Goal: Task Accomplishment & Management: Use online tool/utility

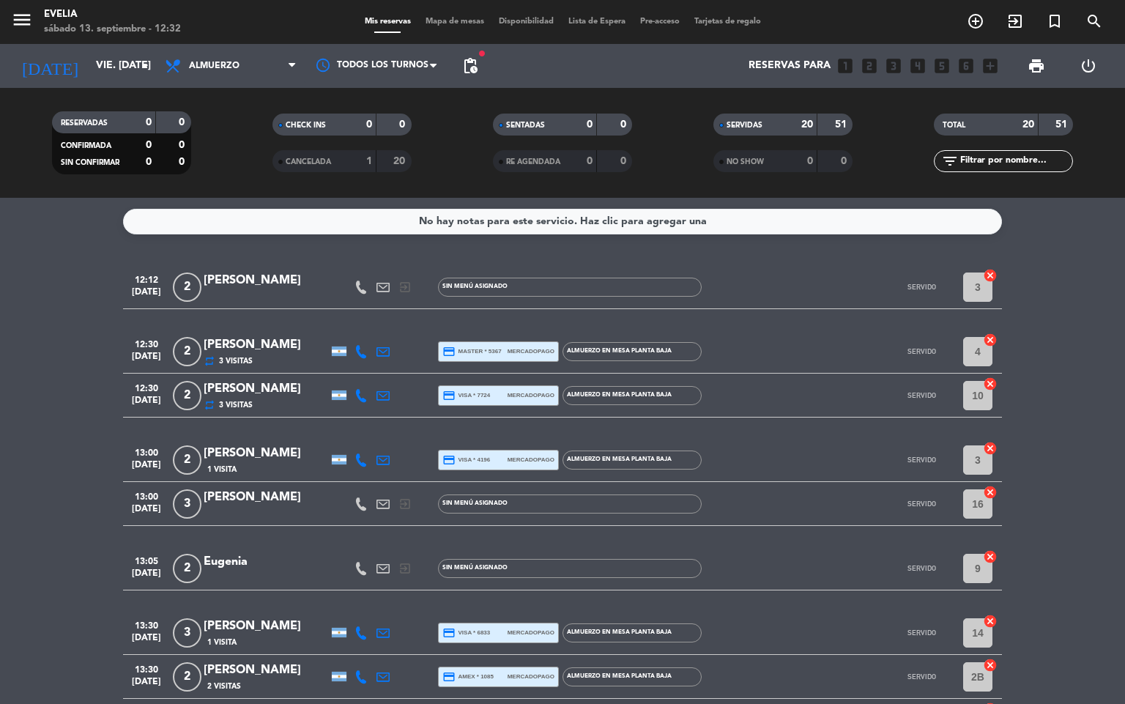
click at [433, 12] on div "menu [PERSON_NAME] 13. septiembre - 12:32 Mis reservas Mapa de mesas Disponibil…" at bounding box center [562, 22] width 1125 height 44
click at [438, 22] on span "Mapa de mesas" at bounding box center [454, 22] width 73 height 8
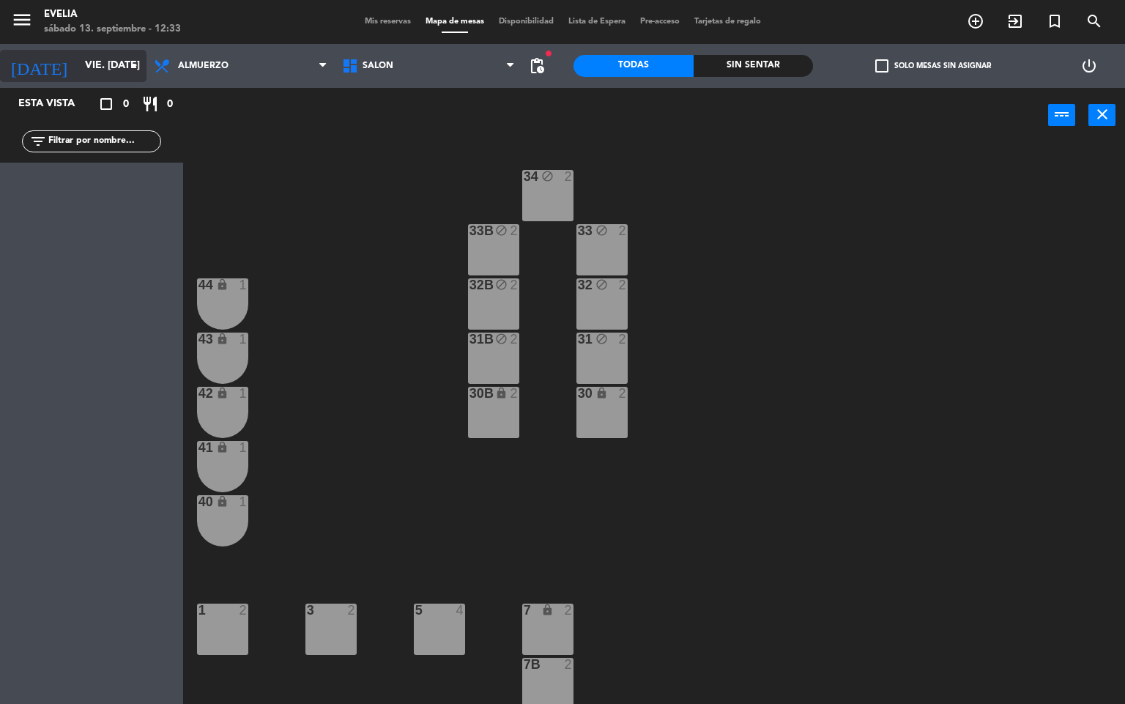
click at [94, 53] on input "vie. [DATE]" at bounding box center [147, 66] width 139 height 26
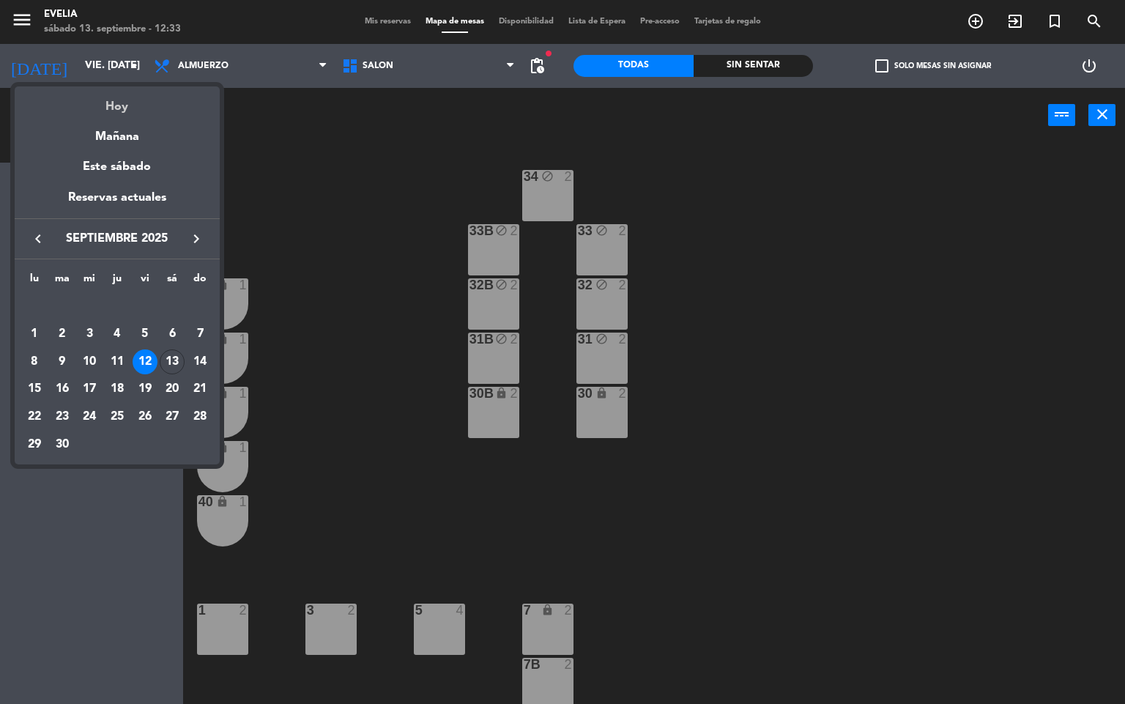
click at [108, 97] on div "Hoy" at bounding box center [117, 101] width 205 height 30
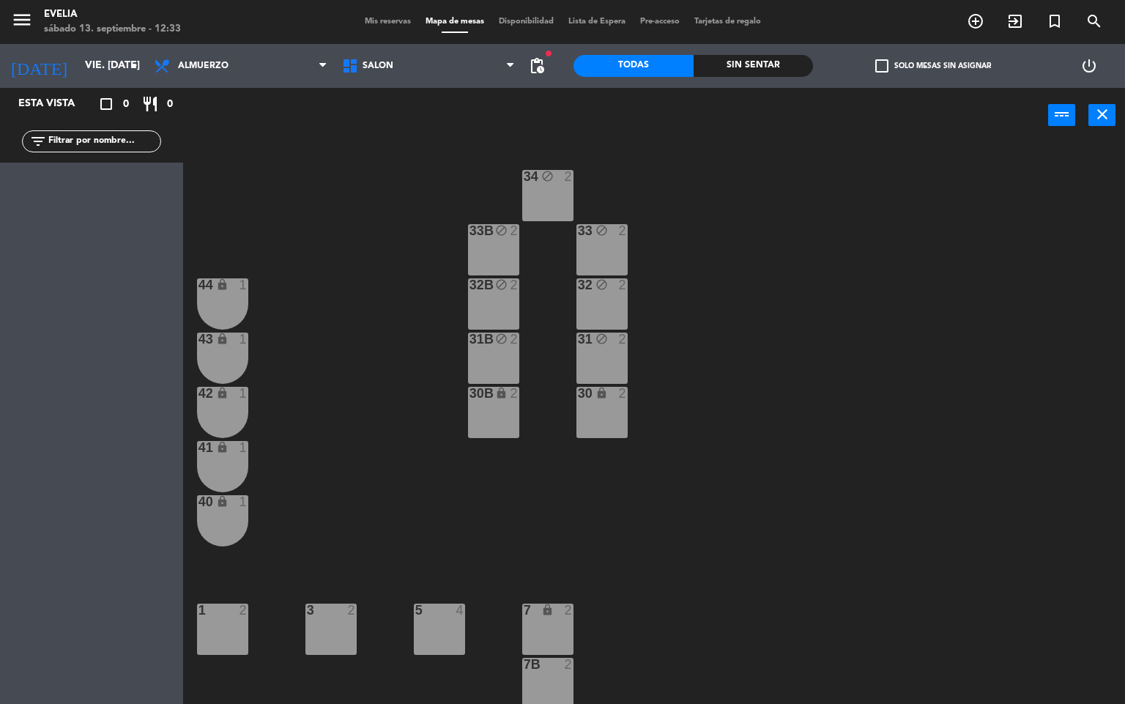
type input "sáb. [DATE]"
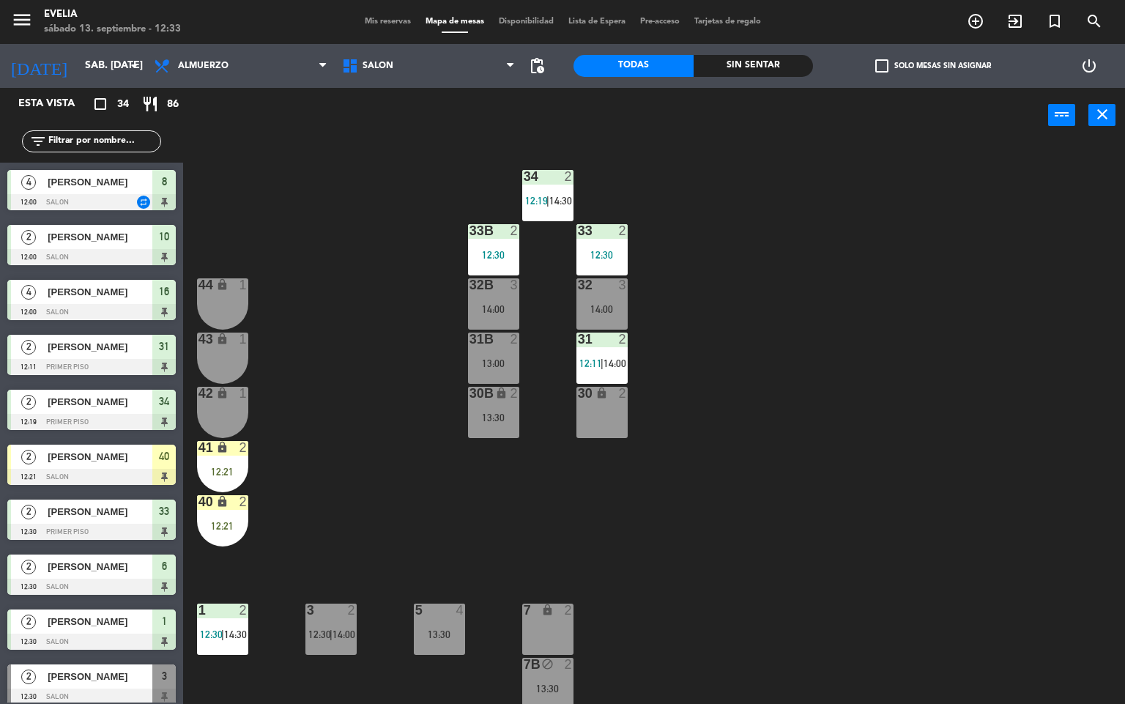
click at [831, 398] on div "34 2 12:19 | 14:30 33B 2 12:30 33 2 12:30 44 lock 1 32B 3 14:00 32 3 14:00 43 l…" at bounding box center [659, 424] width 931 height 561
click at [853, 528] on div "34 2 12:19 | 14:30 33B 2 12:30 33 2 12:30 44 lock 1 32B 3 14:00 32 3 14:00 43 l…" at bounding box center [659, 424] width 931 height 561
click at [763, 499] on div "34 2 12:19 | 14:30 33B 2 12:30 33 2 12:30 44 lock 1 32B 3 14:00 32 3 14:00 43 l…" at bounding box center [659, 424] width 931 height 561
click at [739, 568] on div "34 2 12:19 | 14:30 33B 2 12:30 33 2 12:30 44 lock 1 32B 3 14:00 32 3 14:00 43 l…" at bounding box center [659, 424] width 931 height 561
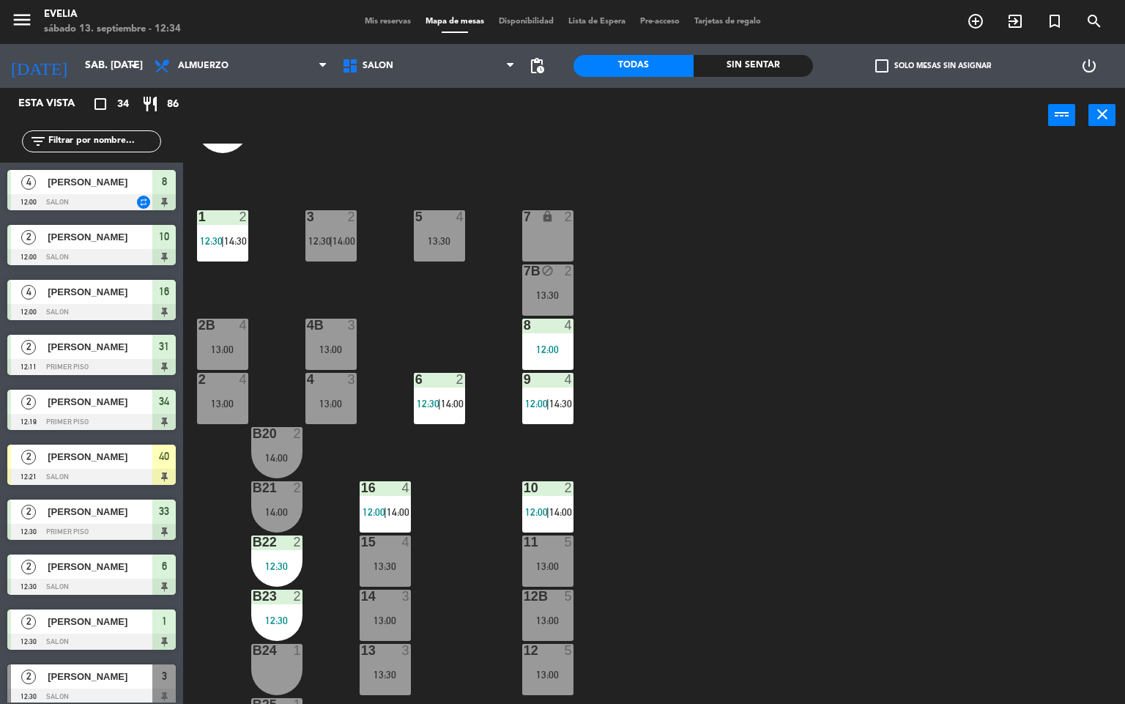
scroll to position [464, 0]
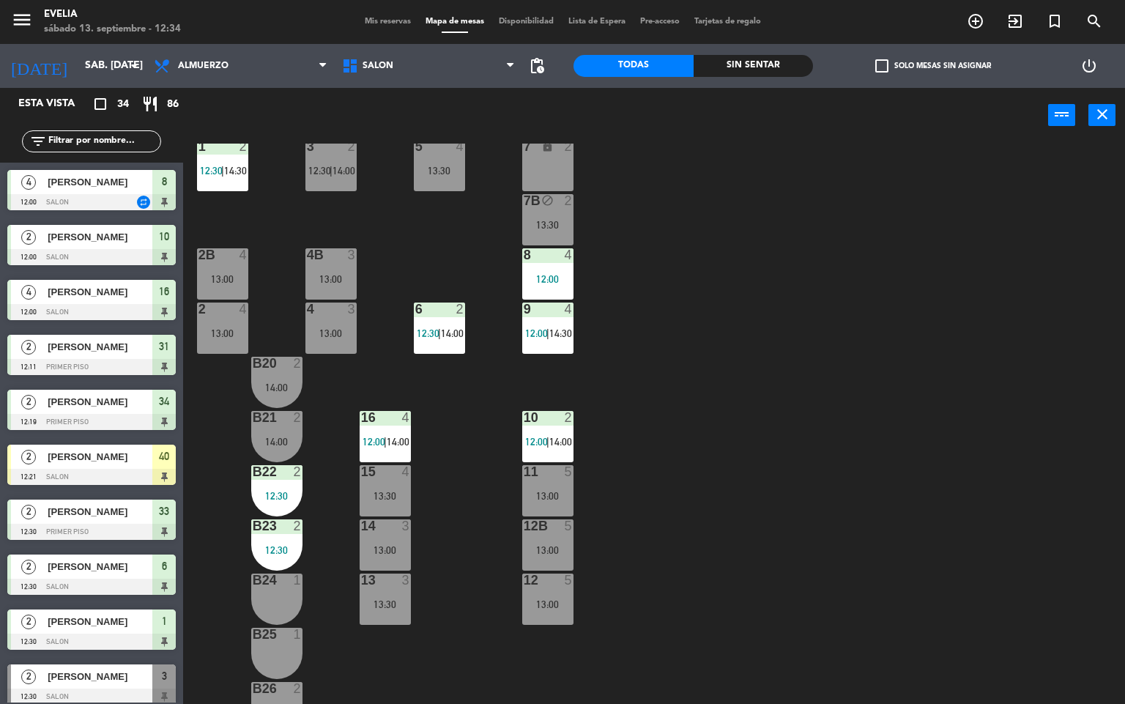
click at [723, 512] on div "34 2 12:19 | 14:30 33B 2 12:30 33 2 12:30 44 lock 1 32B 3 14:00 32 3 14:00 43 l…" at bounding box center [659, 424] width 931 height 561
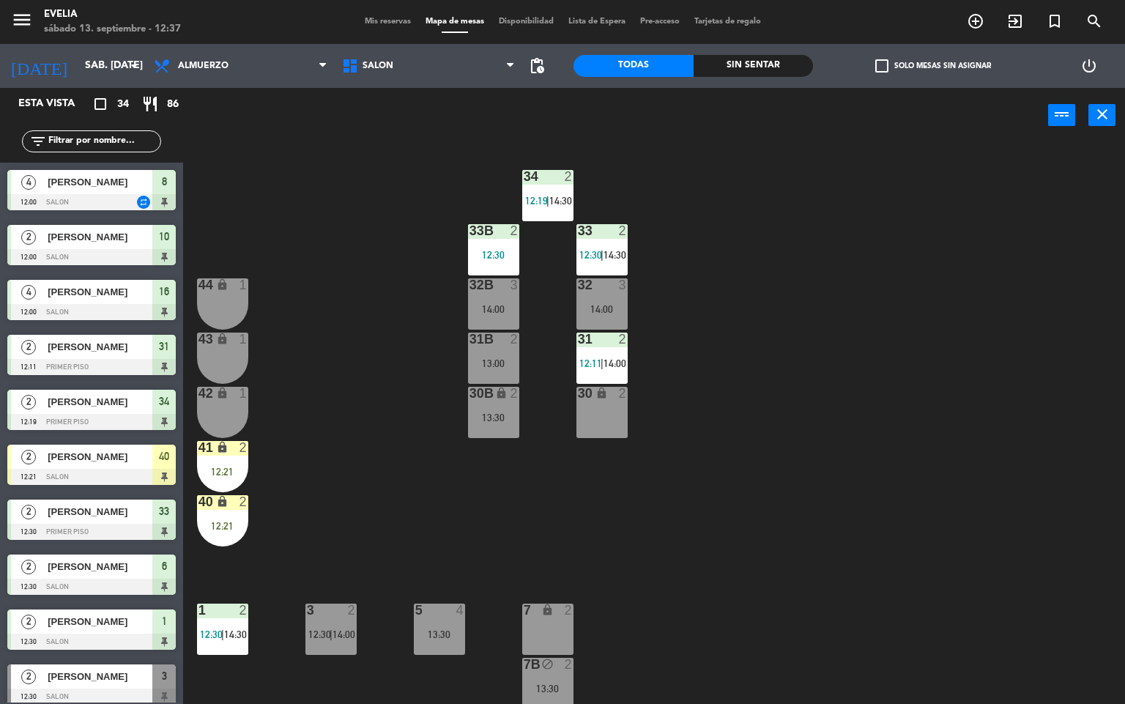
scroll to position [35, 0]
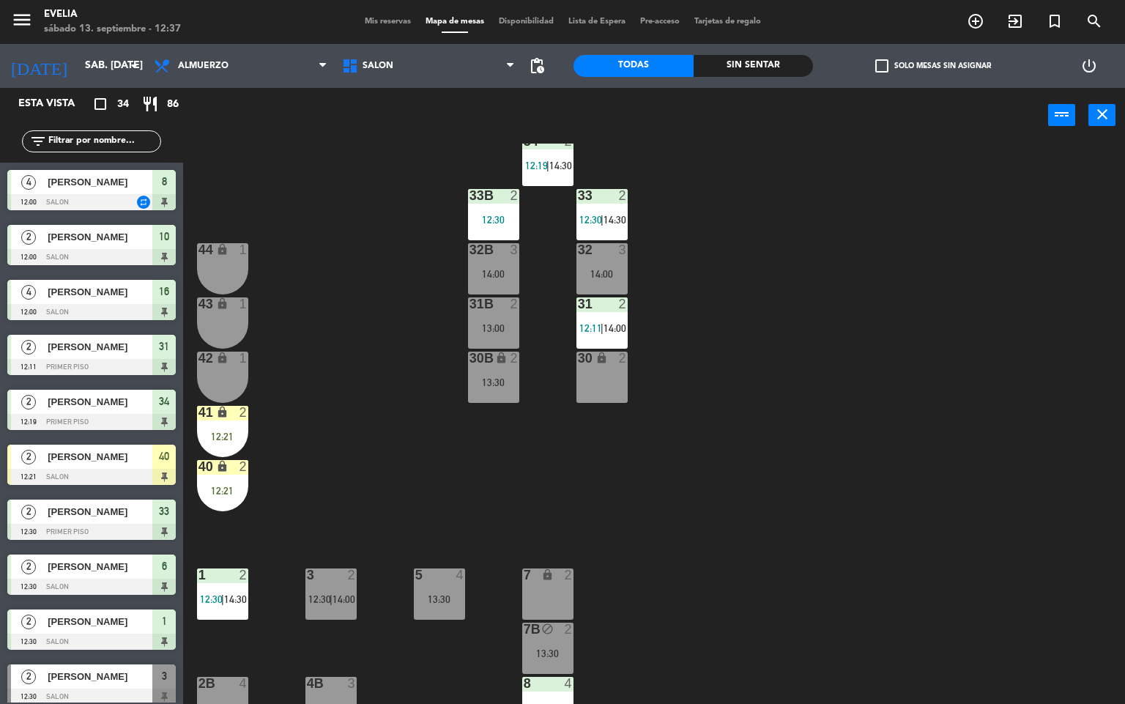
click at [222, 466] on icon "lock" at bounding box center [222, 466] width 12 height 12
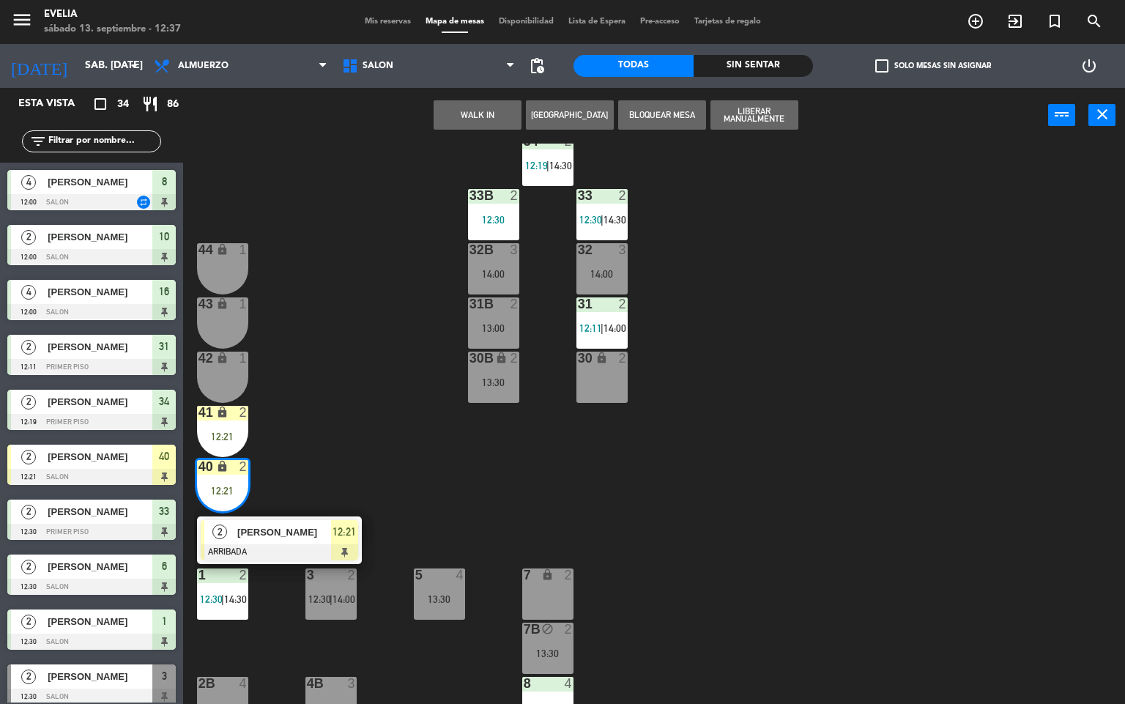
click at [756, 527] on div "34 2 12:19 | 14:30 33B 2 12:30 33 2 12:30 | 14:30 44 lock 1 32B 3 14:00 32 3 14…" at bounding box center [659, 424] width 931 height 561
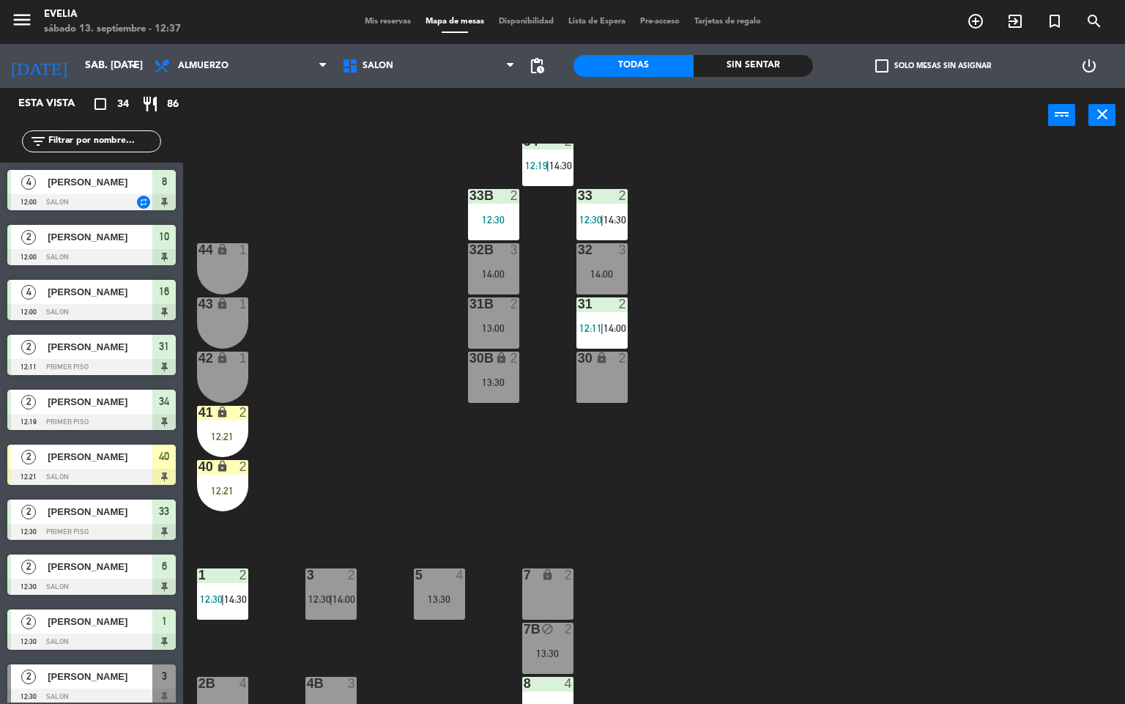
click at [763, 523] on div "34 2 12:19 | 14:30 33B 2 12:30 33 2 12:30 | 14:30 44 lock 1 32B 3 14:00 32 3 14…" at bounding box center [659, 424] width 931 height 561
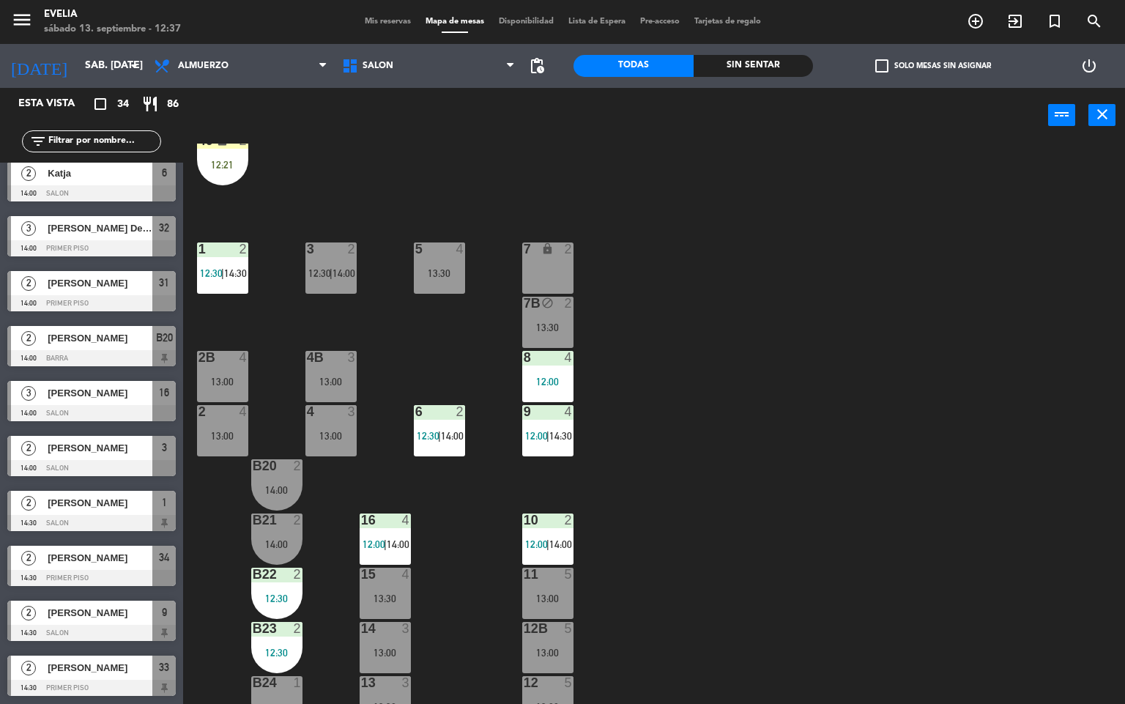
scroll to position [0, 0]
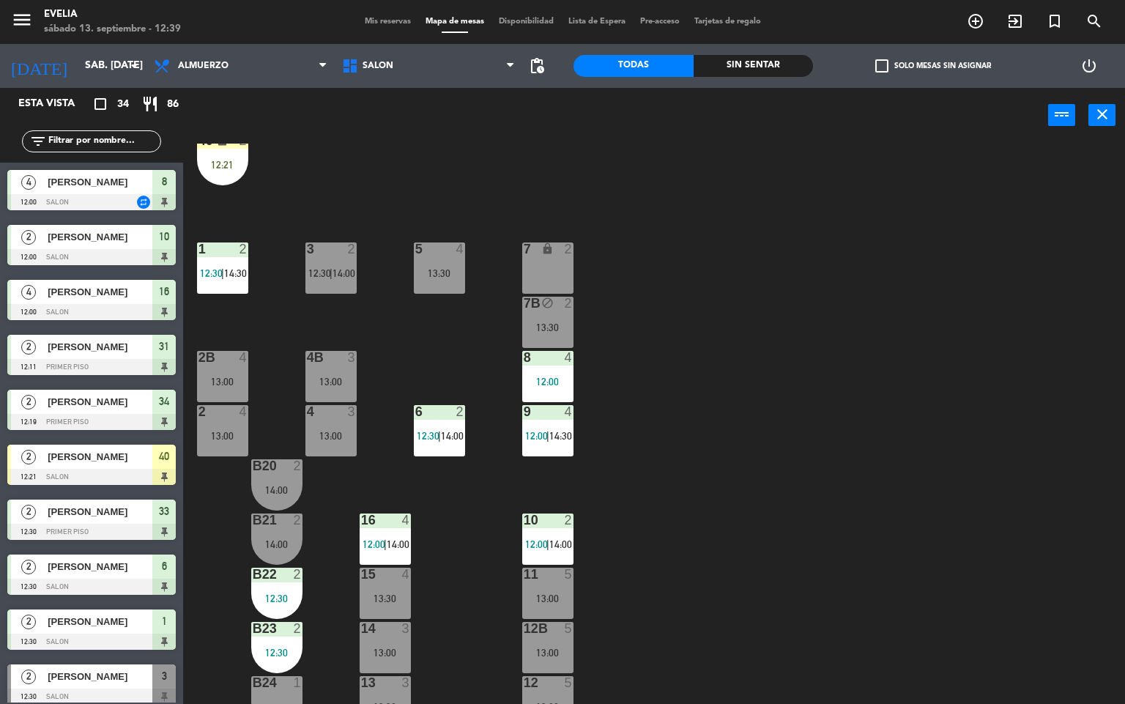
click at [875, 234] on div "34 2 12:19 | 14:30 33B 2 12:30 33 2 12:30 | 14:30 44 lock 1 32B 3 14:00 32 3 14…" at bounding box center [659, 424] width 931 height 561
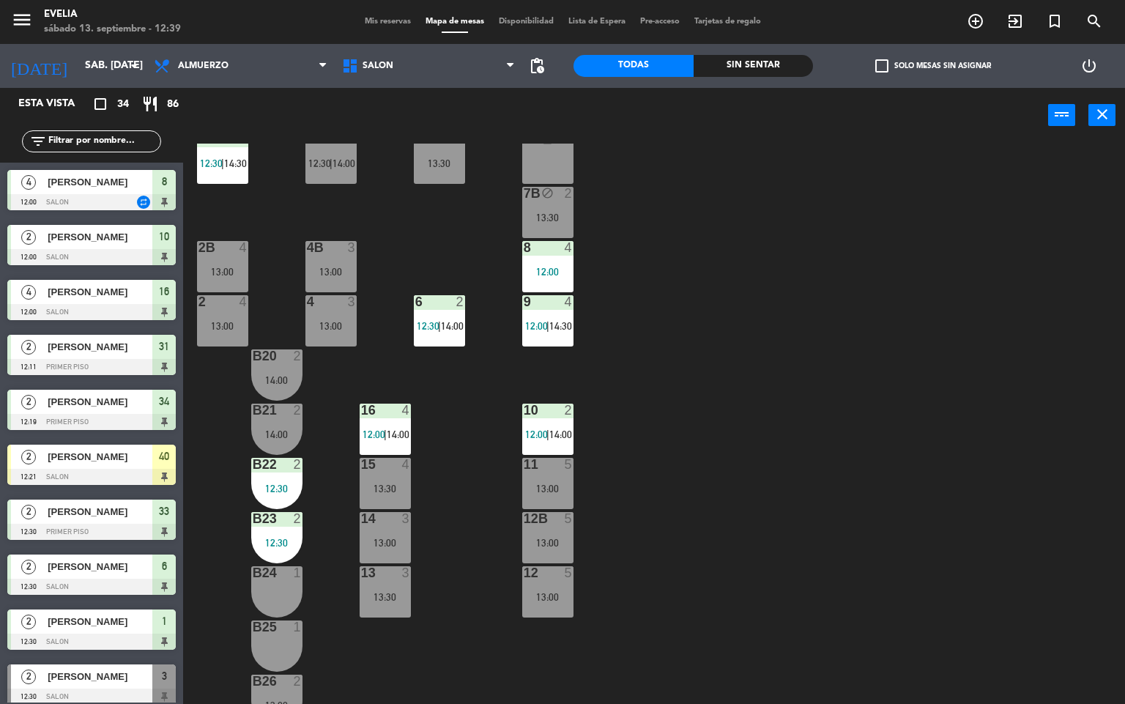
drag, startPoint x: 692, startPoint y: 297, endPoint x: 693, endPoint y: 618, distance: 320.8
click at [693, 618] on div "34 2 12:19 | 14:30 33B 2 12:30 33 2 12:30 | 14:30 44 lock 1 32B 3 14:00 32 3 14…" at bounding box center [659, 424] width 931 height 561
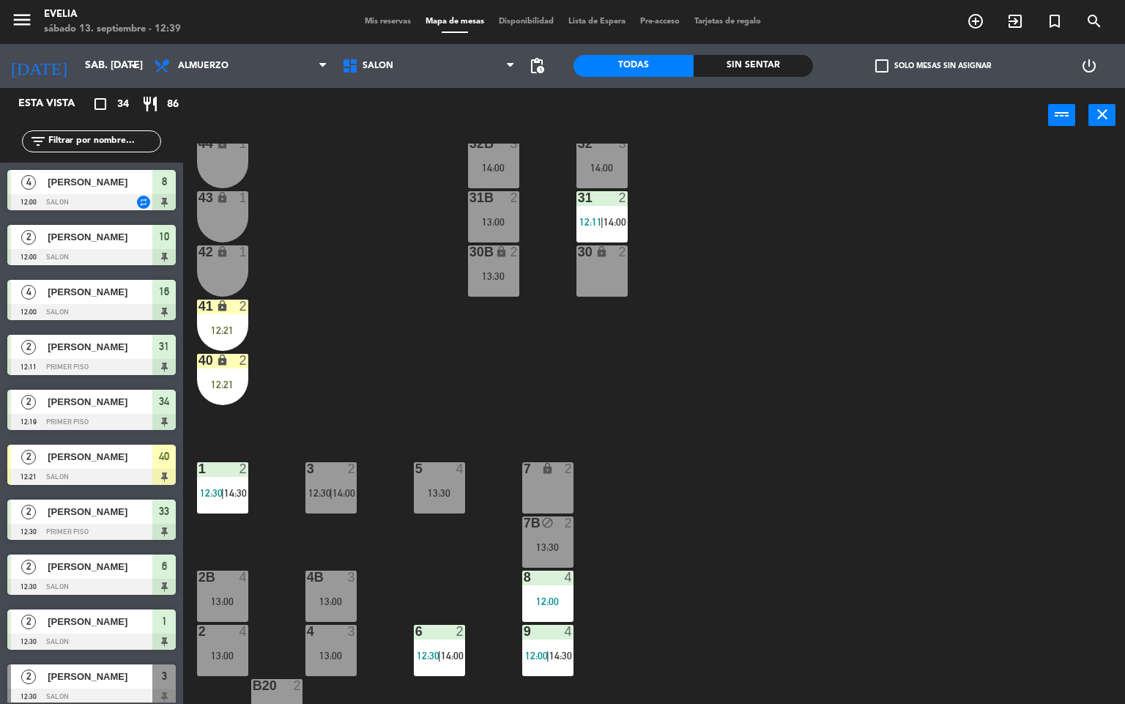
scroll to position [0, 0]
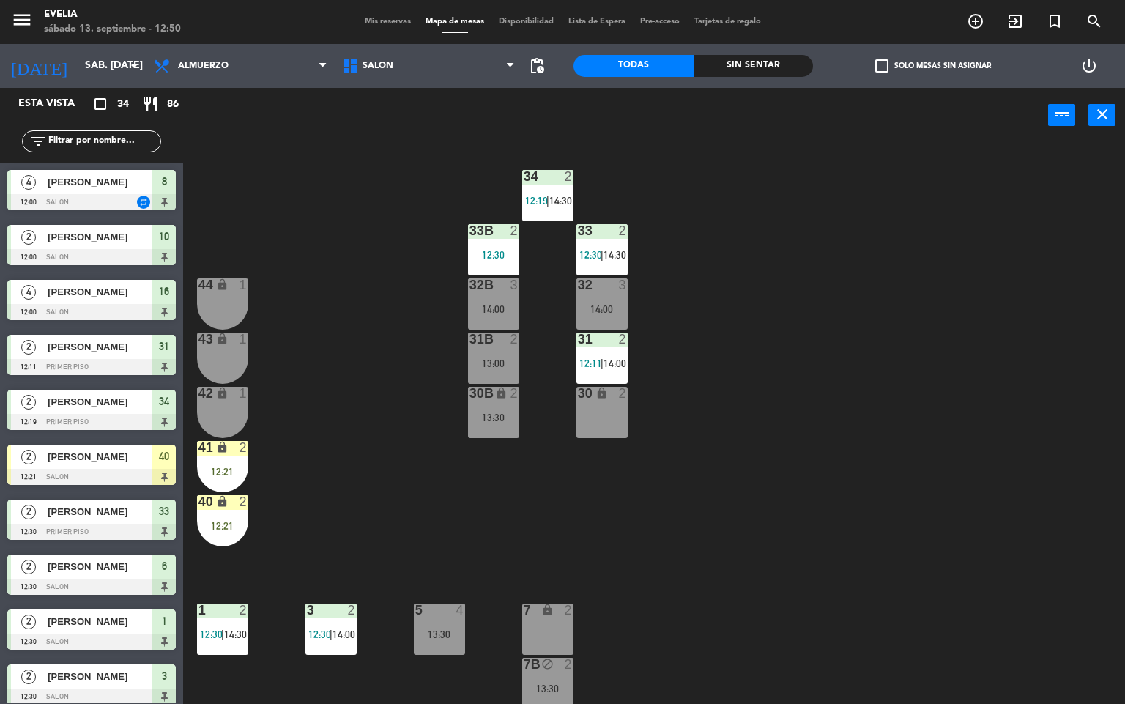
click at [713, 404] on div "34 2 12:19 | 14:30 33B 2 12:30 33 2 12:30 | 14:30 44 lock 1 32B 3 14:00 32 3 14…" at bounding box center [659, 424] width 931 height 561
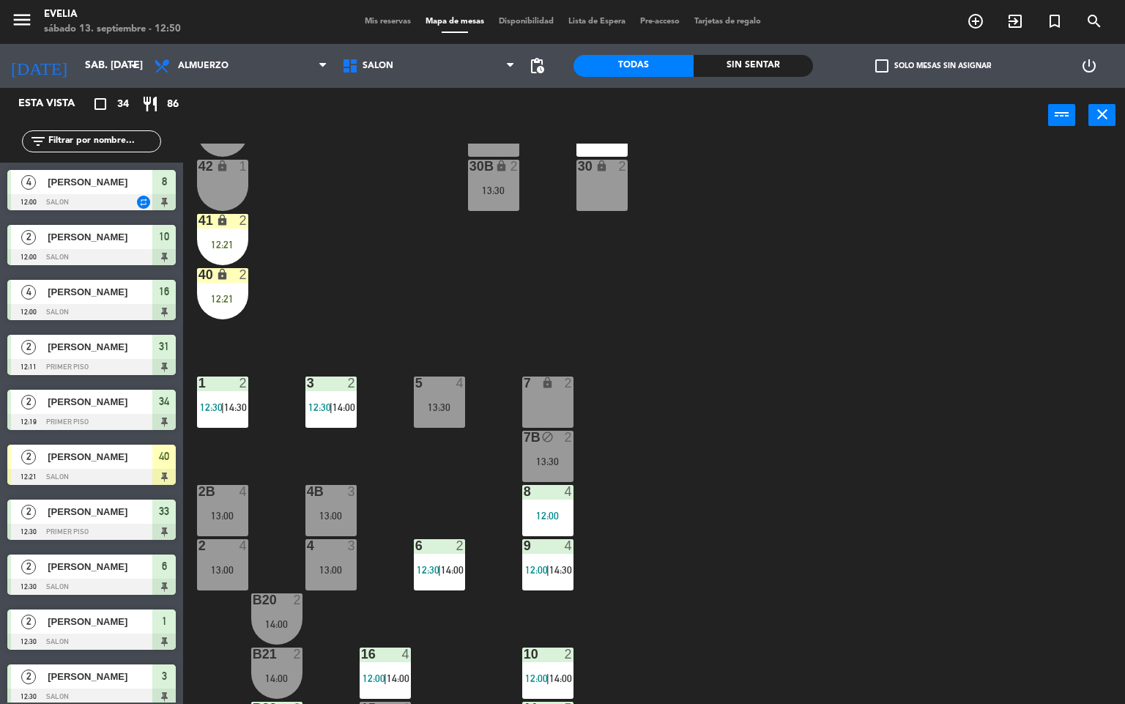
scroll to position [346, 0]
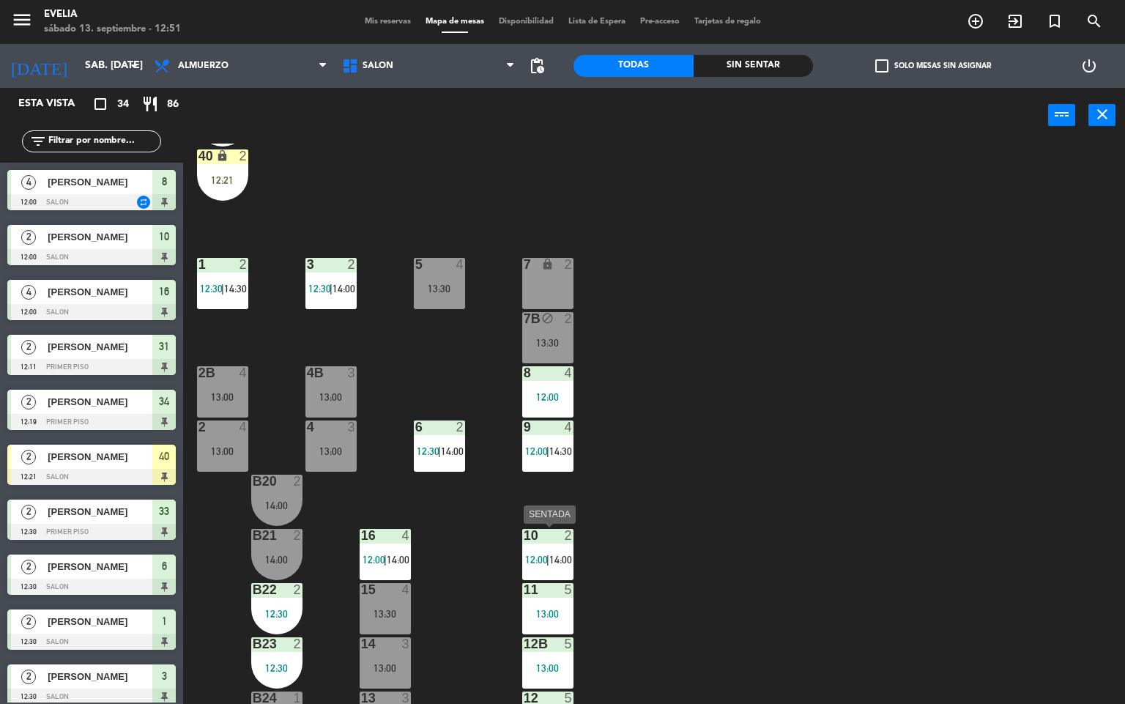
click at [539, 554] on span "12:00" at bounding box center [536, 560] width 23 height 12
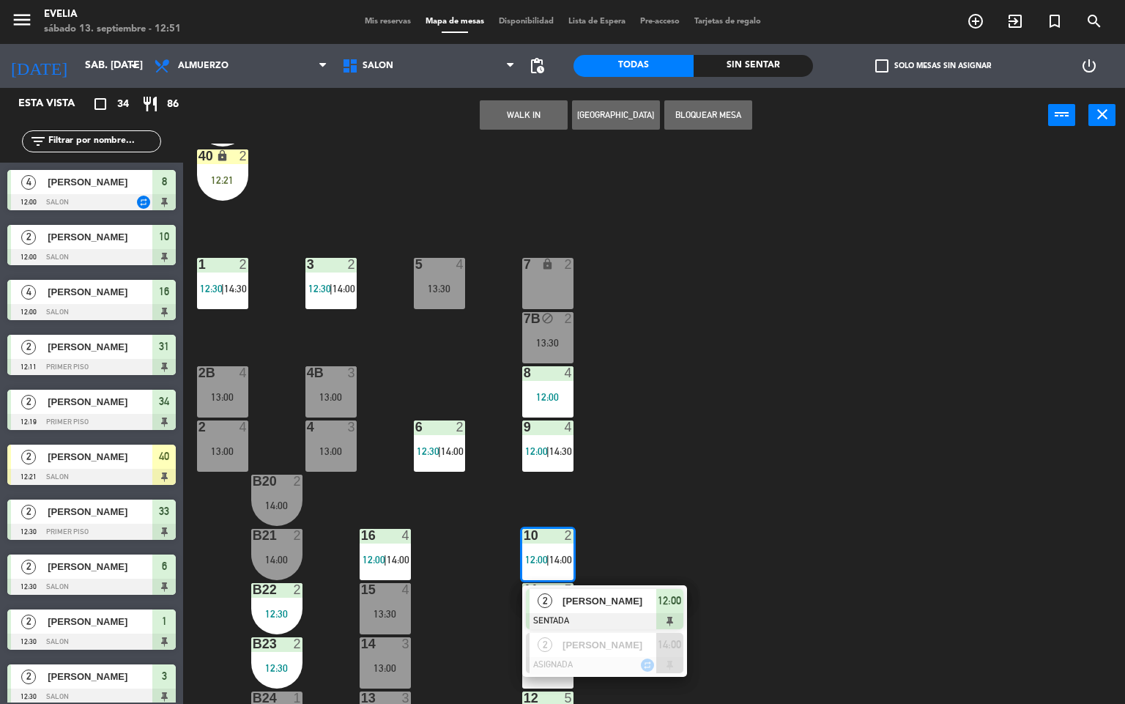
click at [593, 600] on div "2 [PERSON_NAME] SENTADA 12:00" at bounding box center [604, 609] width 187 height 48
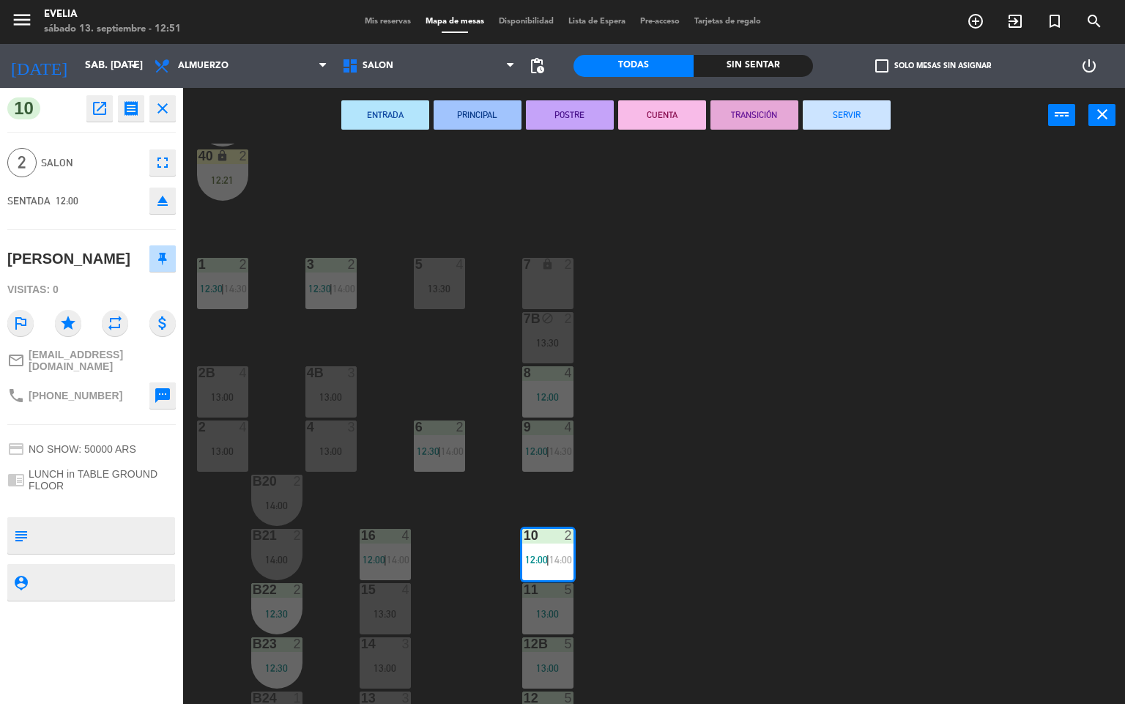
click at [642, 111] on button "CUENTA" at bounding box center [662, 114] width 88 height 29
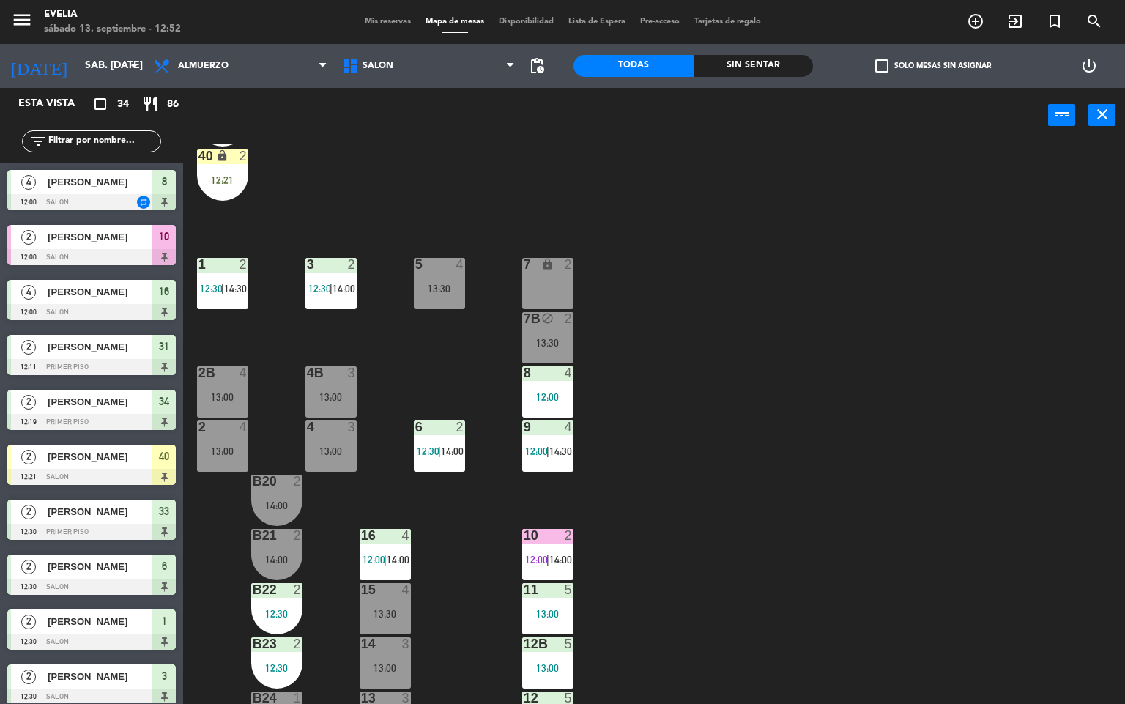
click at [620, 526] on div "34 2 12:19 | 14:30 33B 2 12:30 33 2 12:30 | 14:30 44 lock 1 32B 3 14:00 32 3 14…" at bounding box center [659, 424] width 931 height 561
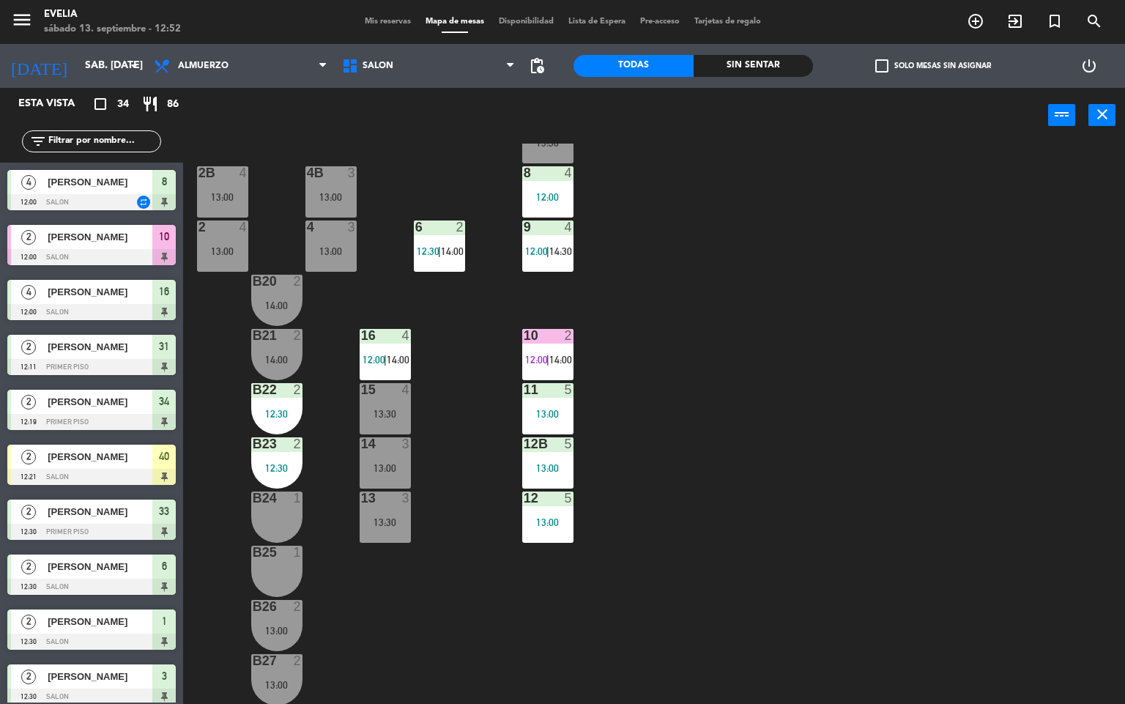
click at [278, 363] on div "14:00" at bounding box center [276, 360] width 51 height 10
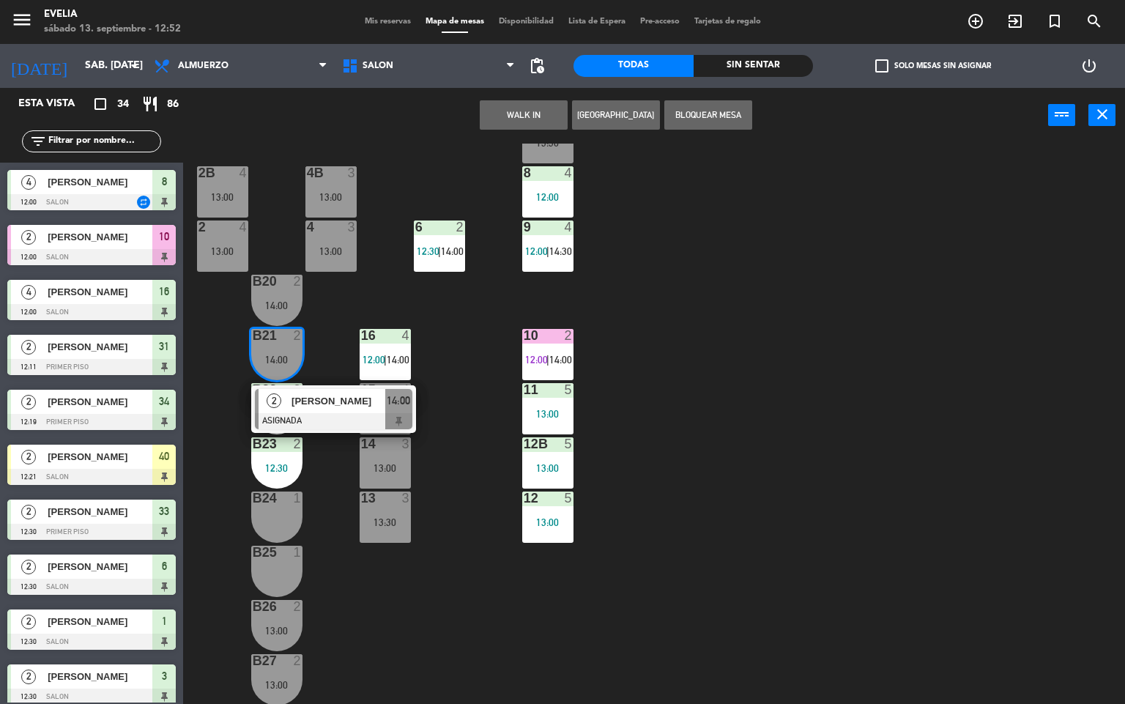
click at [277, 513] on div "B24 1" at bounding box center [276, 517] width 51 height 51
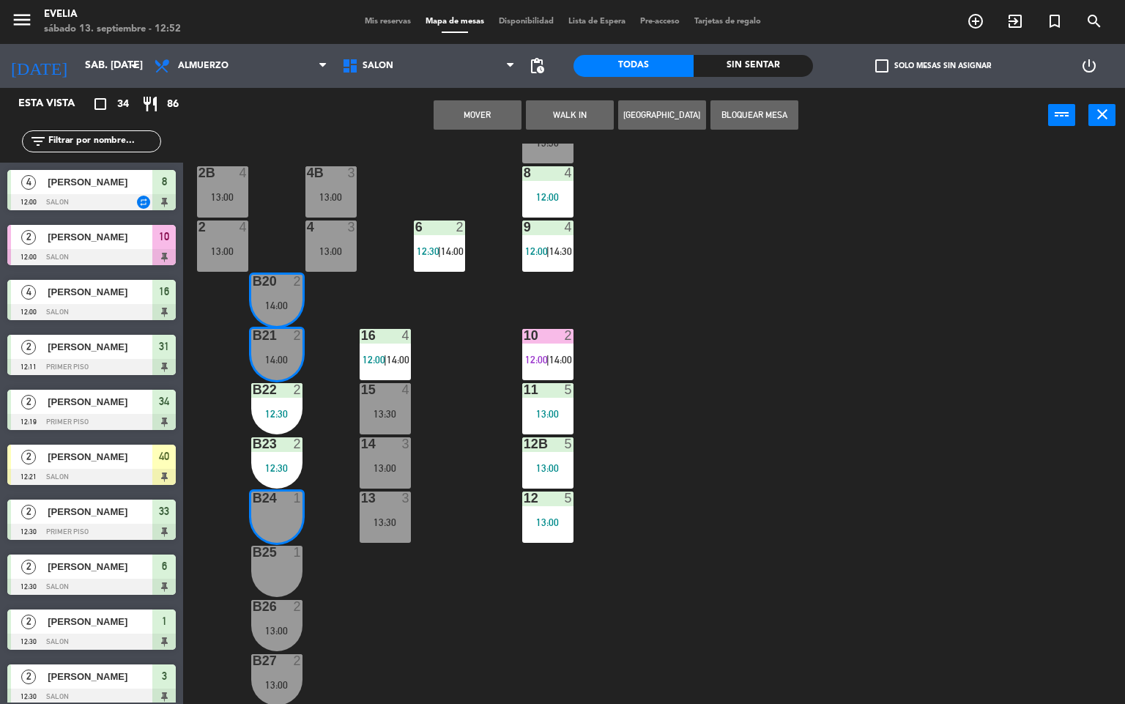
click at [281, 568] on div "B25 1" at bounding box center [276, 571] width 51 height 51
click at [515, 114] on button "Mover y Unir" at bounding box center [478, 114] width 88 height 29
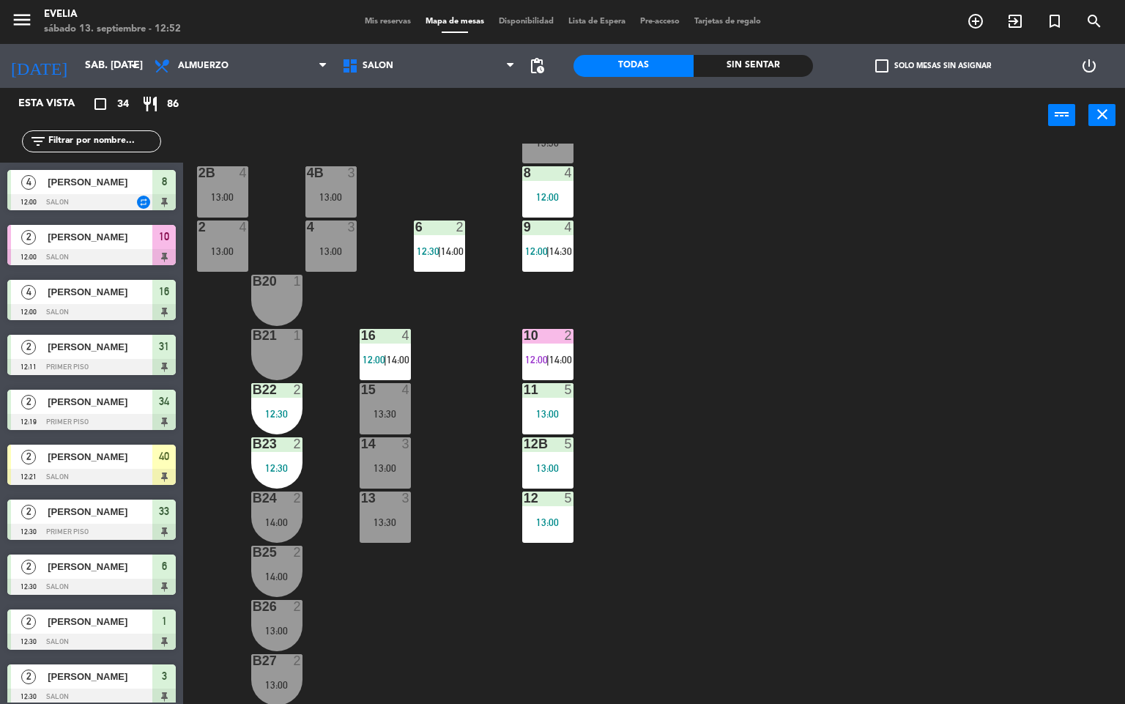
click at [712, 510] on div "34 2 12:19 | 14:30 33B 2 12:30 33 2 12:30 | 14:30 44 lock 1 32B 3 14:00 32 3 14…" at bounding box center [659, 424] width 931 height 561
click at [267, 513] on div "B24 2 14:00" at bounding box center [276, 517] width 51 height 51
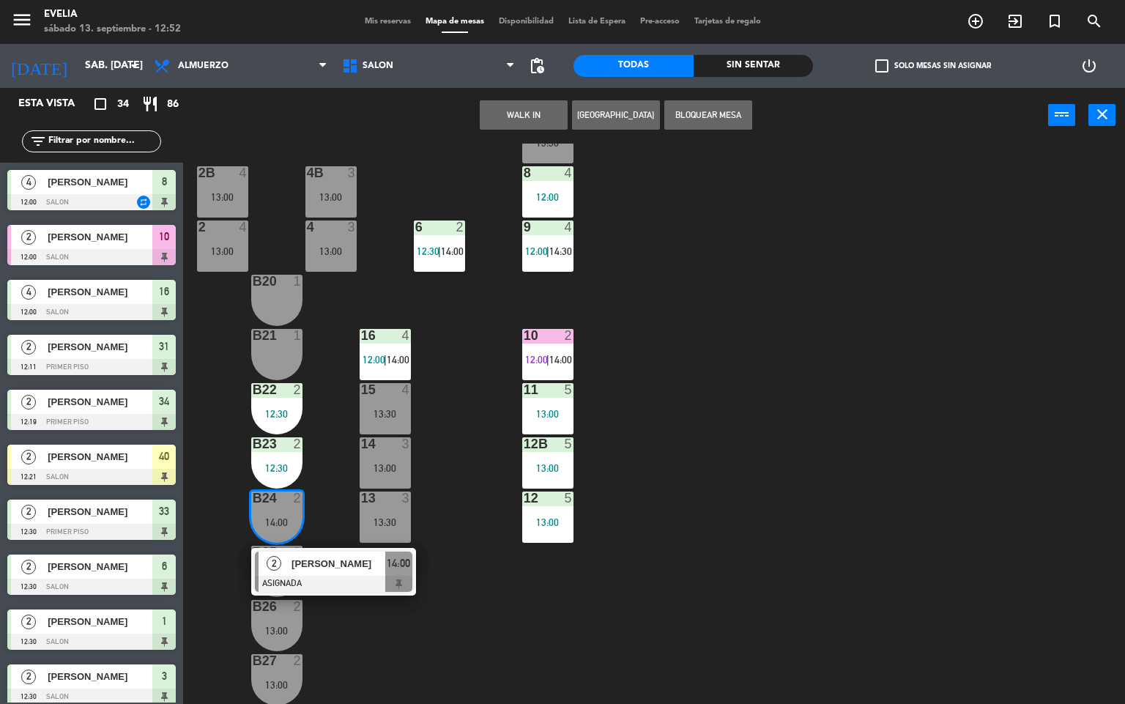
click at [272, 355] on div "B21 1" at bounding box center [276, 354] width 51 height 51
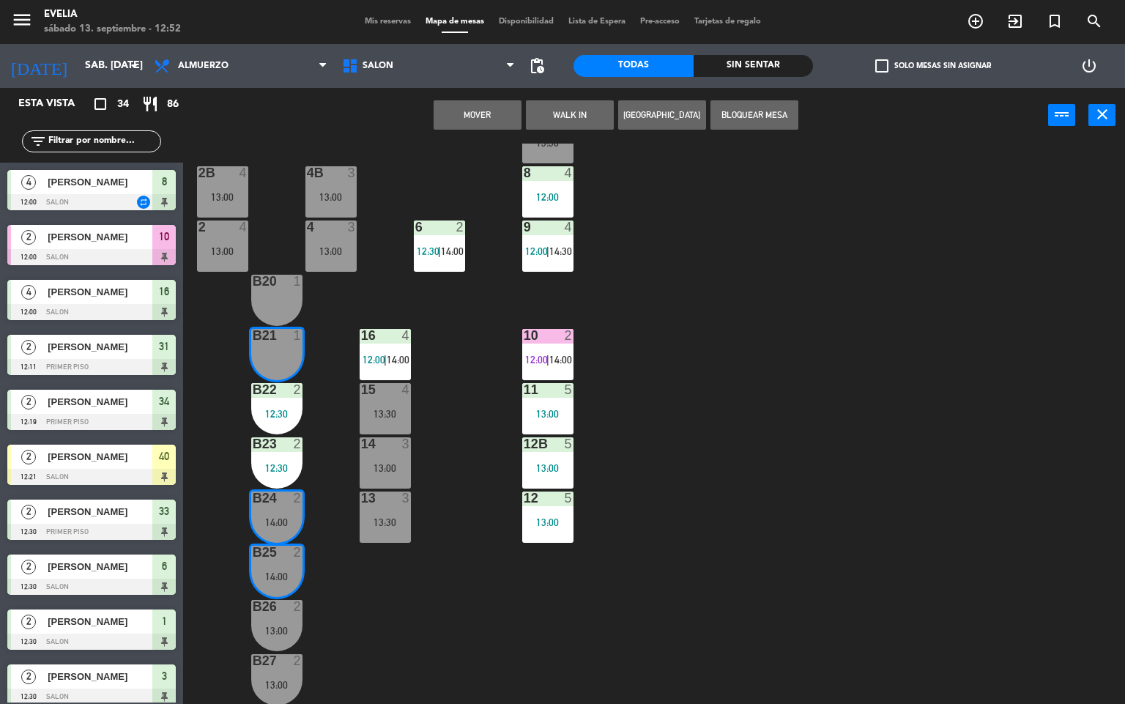
click at [277, 312] on div "B20 1" at bounding box center [276, 300] width 51 height 51
click at [497, 115] on button "Mover y Unir" at bounding box center [478, 114] width 88 height 29
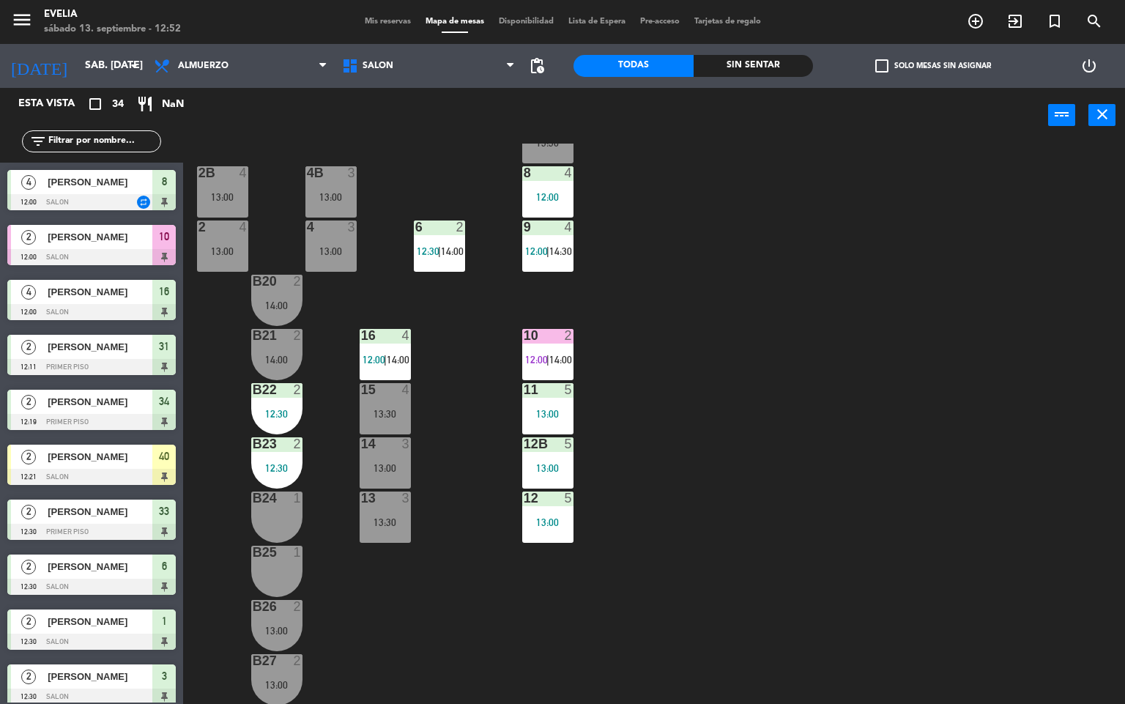
click at [680, 522] on div "34 2 12:19 | 14:30 33B 2 12:30 33 2 12:30 | 14:30 44 lock 1 32B 3 14:00 32 3 14…" at bounding box center [659, 424] width 931 height 561
